Goal: Task Accomplishment & Management: Use online tool/utility

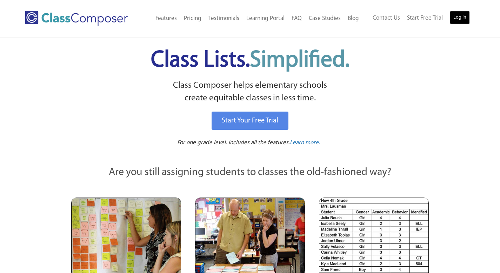
click at [463, 21] on link "Log In" at bounding box center [460, 18] width 20 height 14
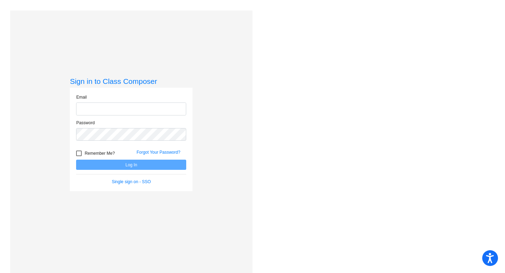
type input "[PERSON_NAME][EMAIL_ADDRESS][PERSON_NAME][DOMAIN_NAME]"
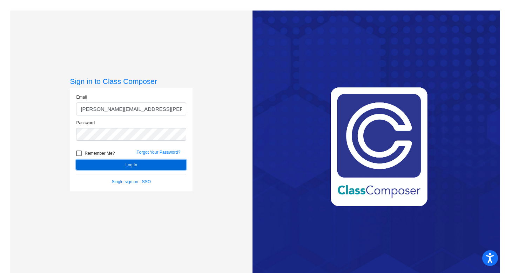
click at [136, 164] on button "Log In" at bounding box center [131, 165] width 110 height 10
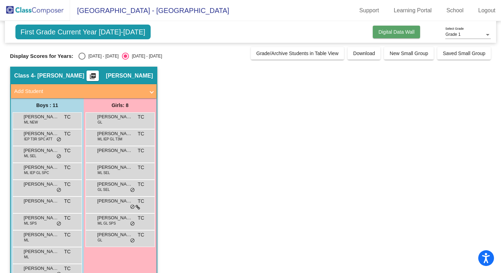
click at [404, 30] on span "Digital Data Wall" at bounding box center [397, 32] width 36 height 6
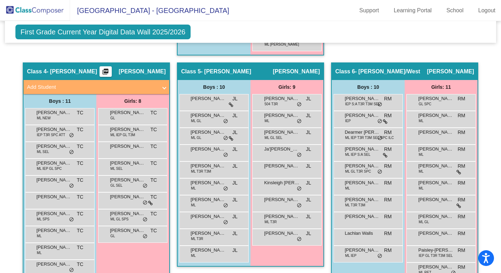
scroll to position [525, 0]
